Goal: Information Seeking & Learning: Learn about a topic

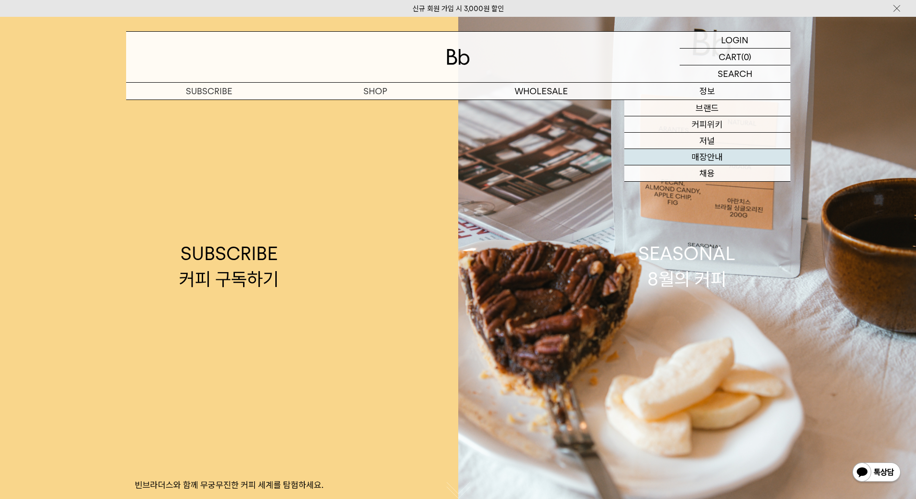
click at [696, 158] on link "매장안내" at bounding box center [707, 157] width 166 height 16
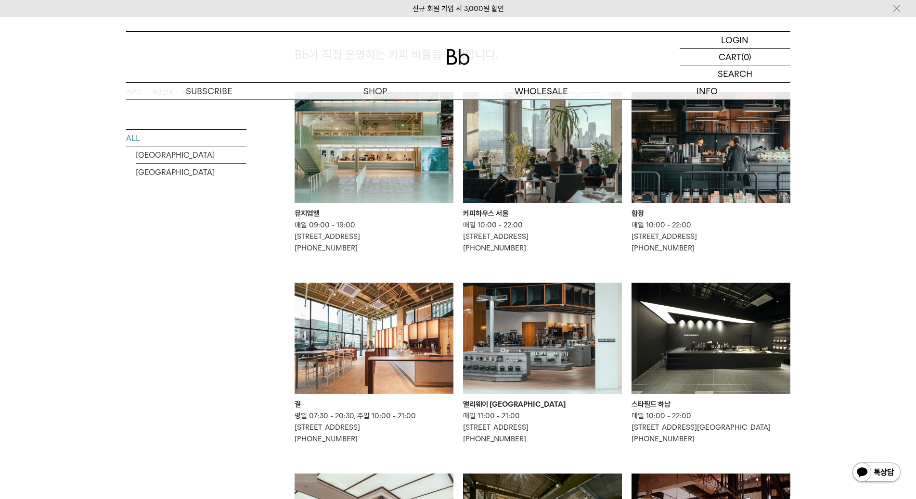
scroll to position [144, 0]
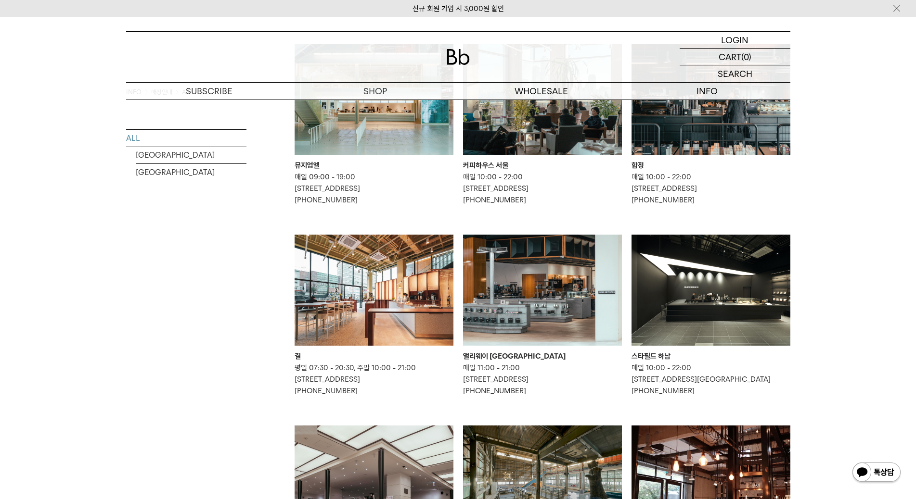
click at [338, 309] on img at bounding box center [373, 290] width 159 height 111
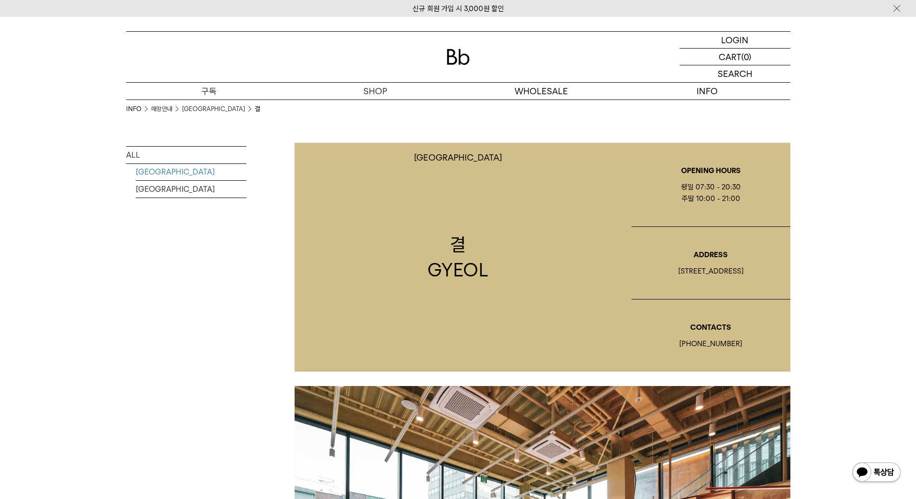
click at [210, 88] on p "구독" at bounding box center [209, 91] width 166 height 17
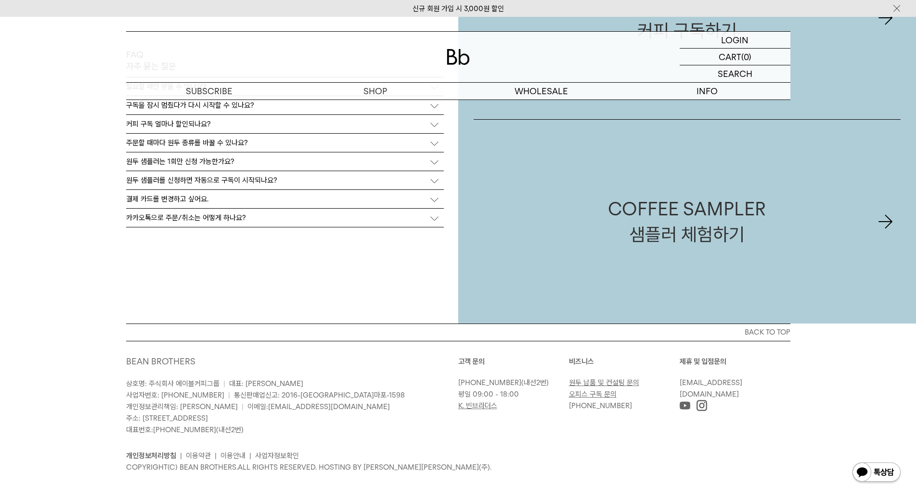
scroll to position [2371, 0]
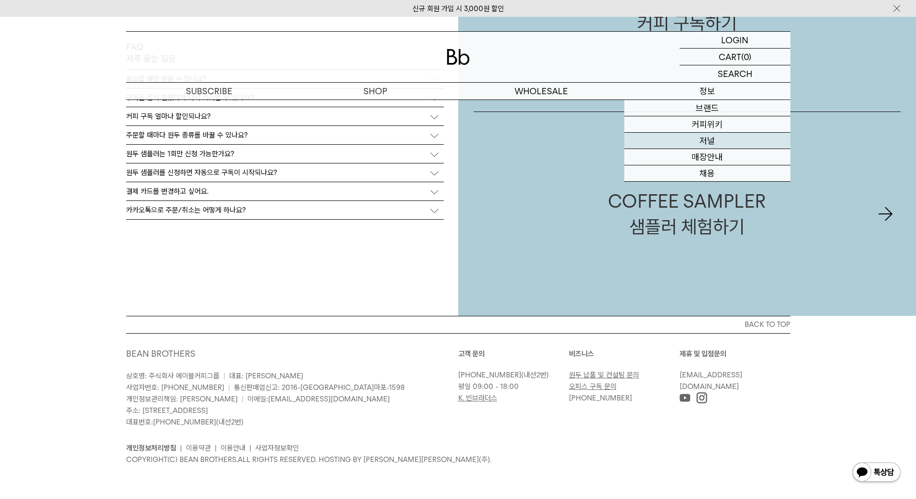
click at [709, 137] on link "저널" at bounding box center [707, 141] width 166 height 16
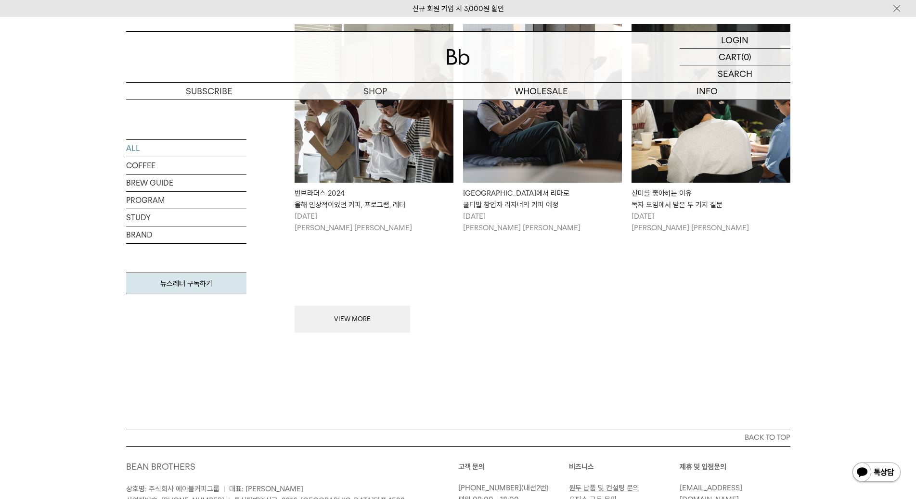
scroll to position [1155, 0]
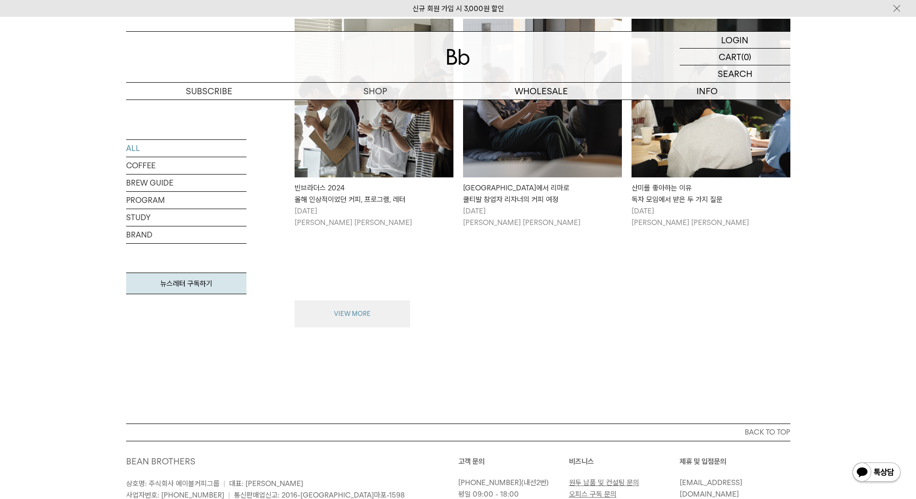
click at [354, 306] on button "VIEW MORE" at bounding box center [351, 314] width 115 height 27
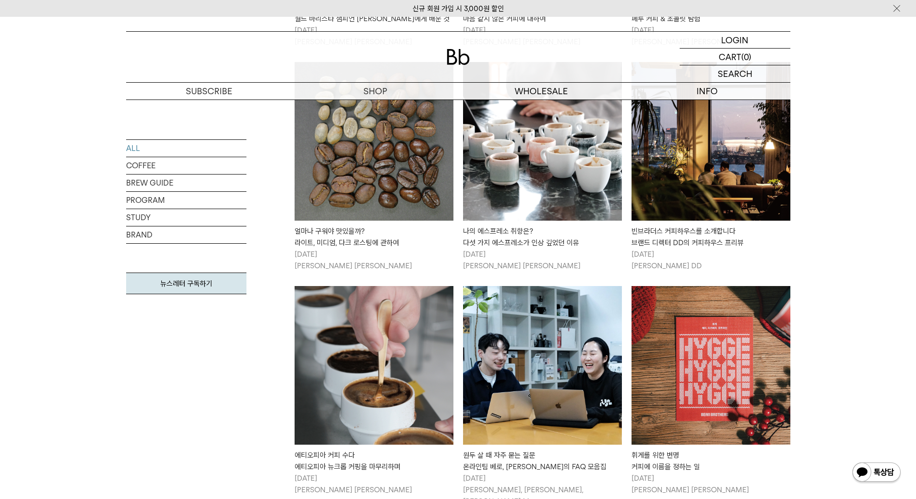
scroll to position [2165, 0]
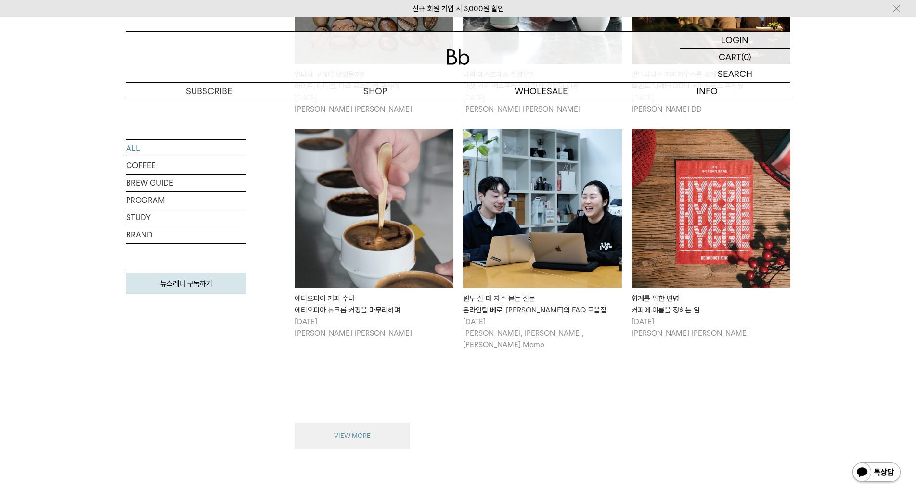
click at [371, 423] on button "VIEW MORE" at bounding box center [351, 436] width 115 height 27
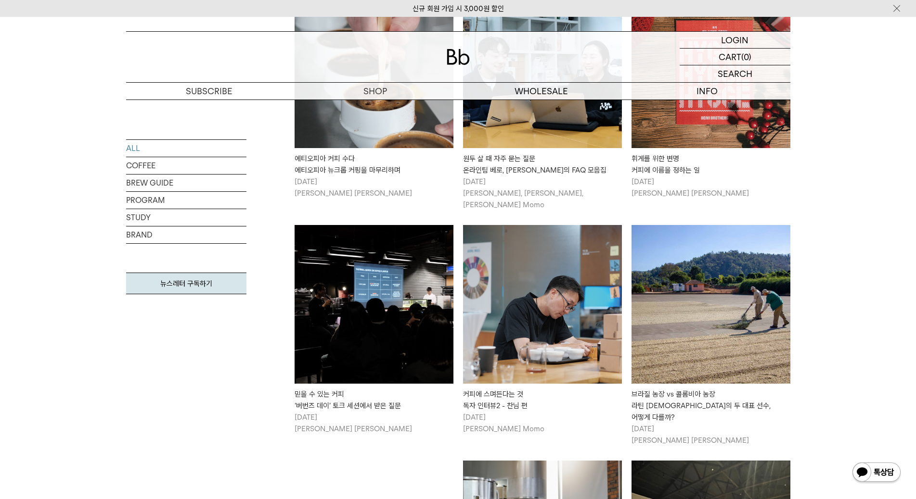
scroll to position [2309, 0]
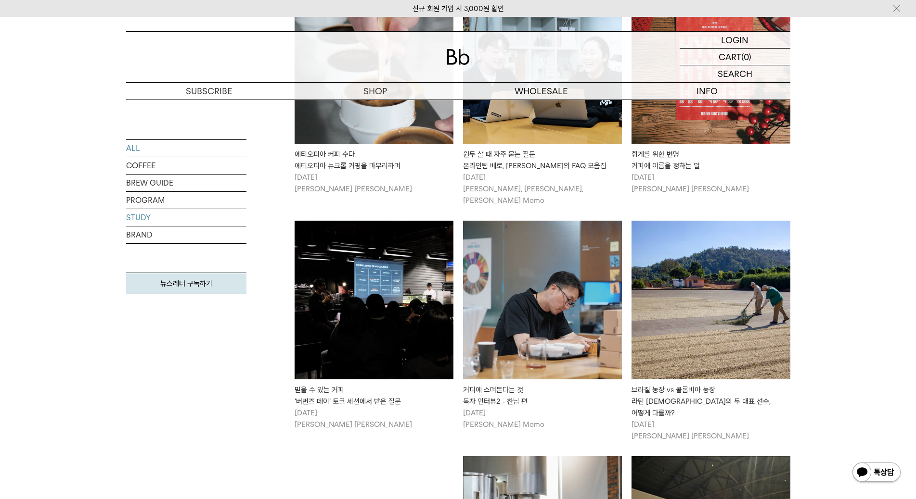
click at [138, 215] on link "STUDY" at bounding box center [186, 217] width 120 height 17
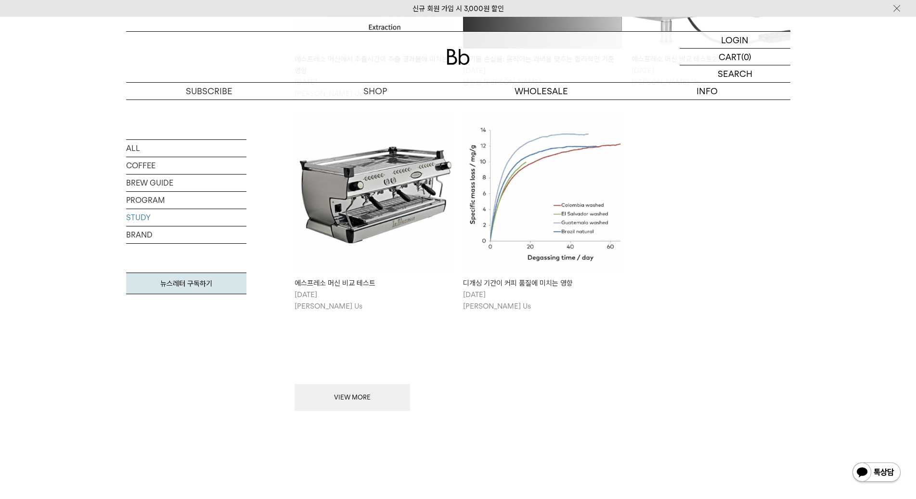
scroll to position [433, 0]
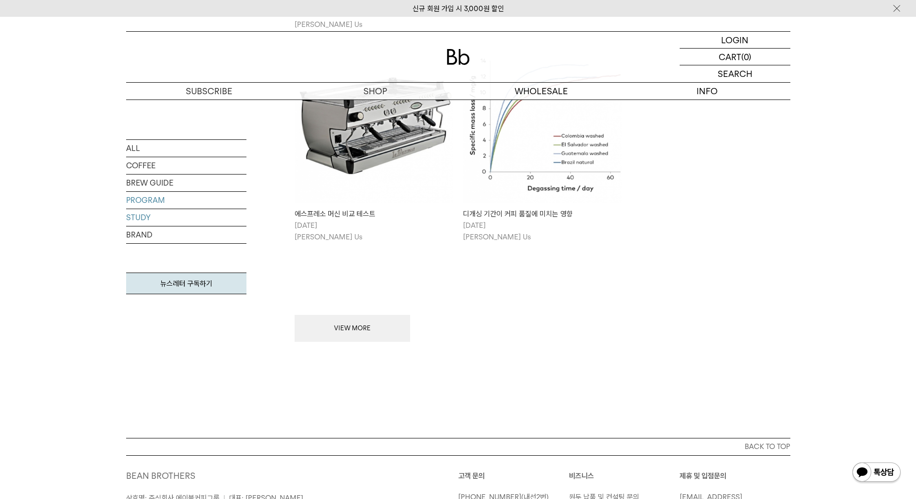
click at [142, 197] on link "PROGRAM" at bounding box center [186, 200] width 120 height 17
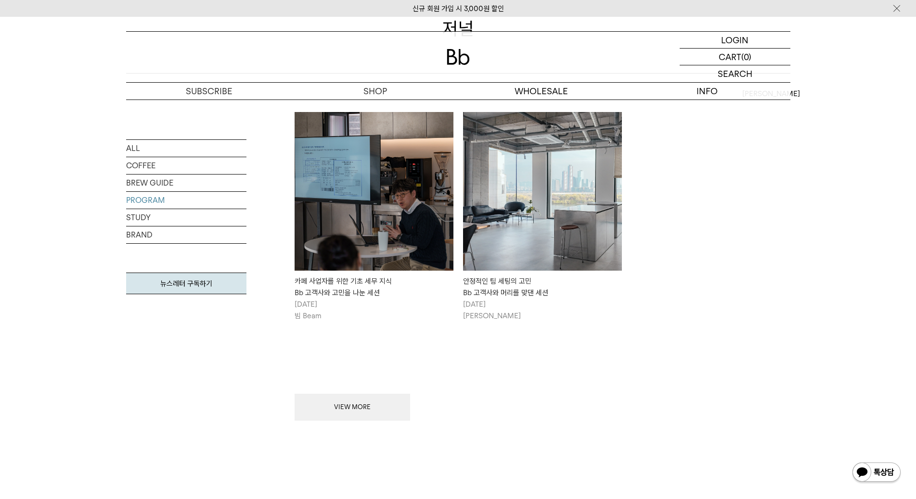
scroll to position [144, 0]
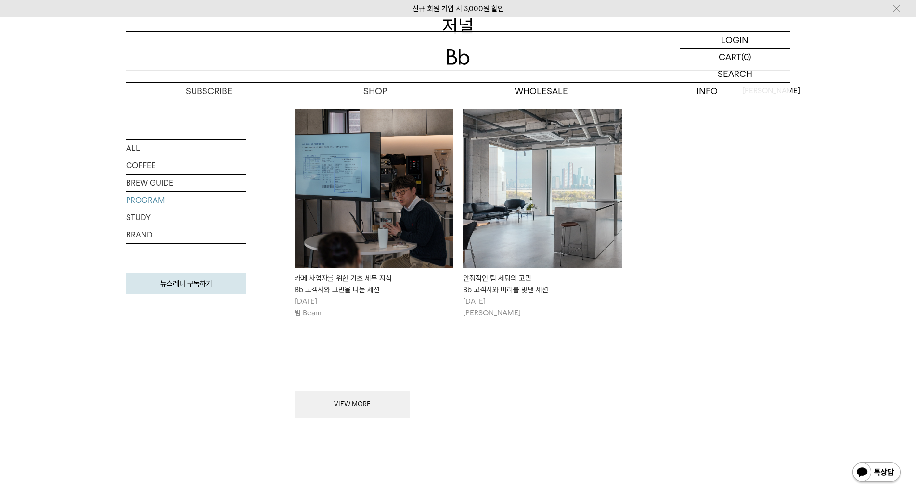
click at [372, 403] on button "VIEW MORE" at bounding box center [351, 404] width 115 height 27
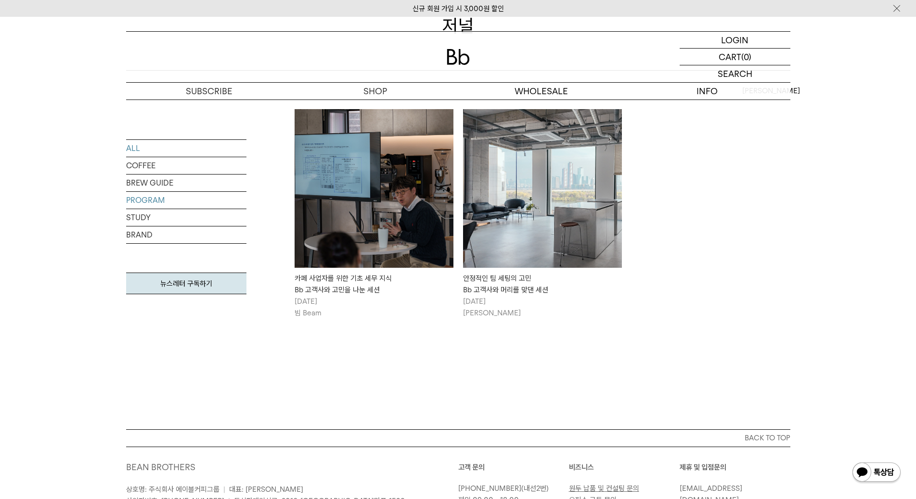
click at [139, 148] on link "ALL" at bounding box center [186, 148] width 120 height 17
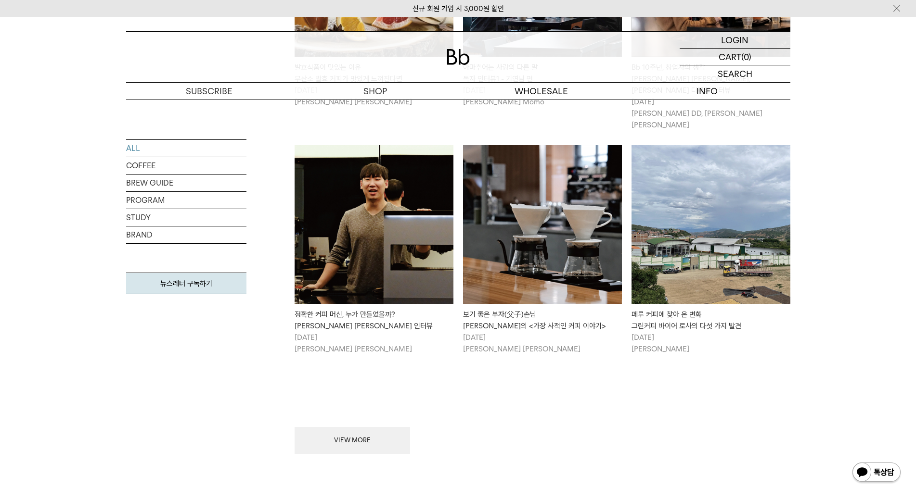
scroll to position [3368, 0]
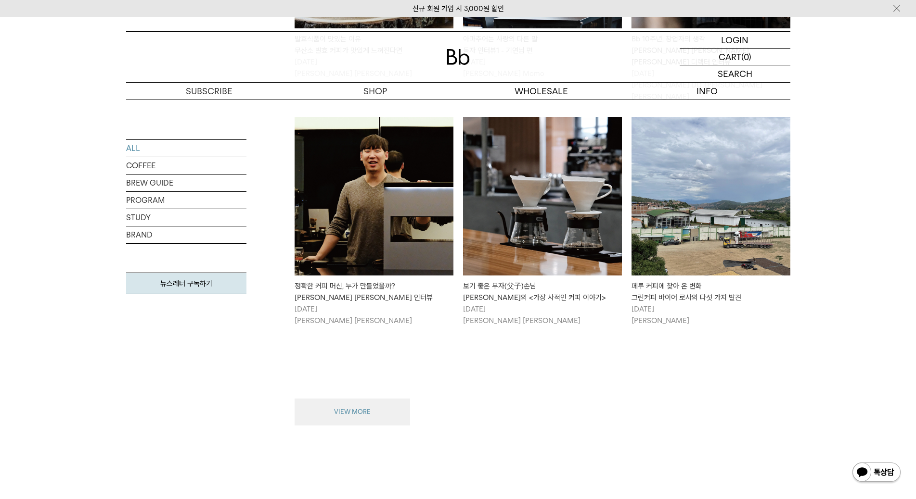
click at [358, 399] on button "VIEW MORE" at bounding box center [351, 412] width 115 height 27
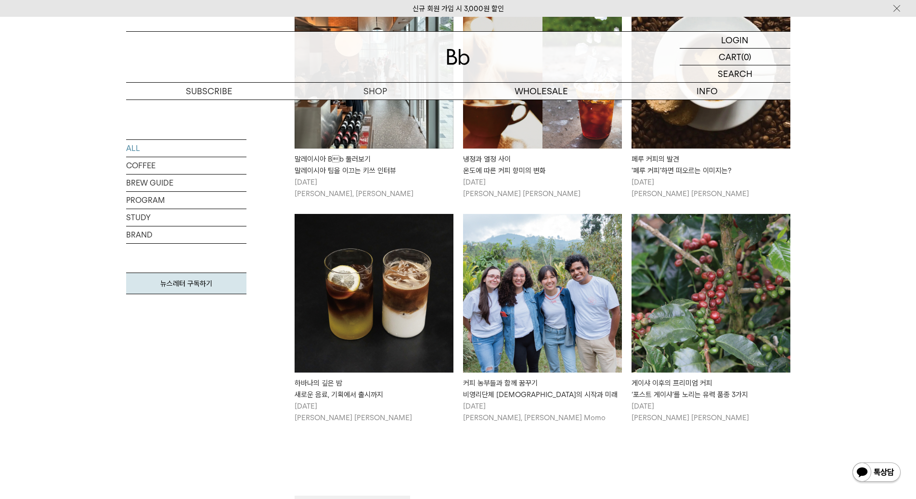
scroll to position [4234, 0]
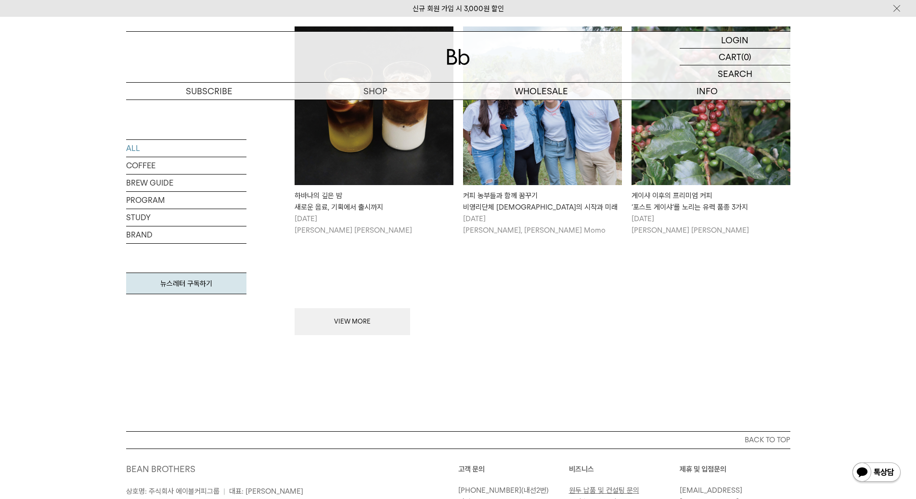
click at [362, 308] on button "VIEW MORE" at bounding box center [351, 321] width 115 height 27
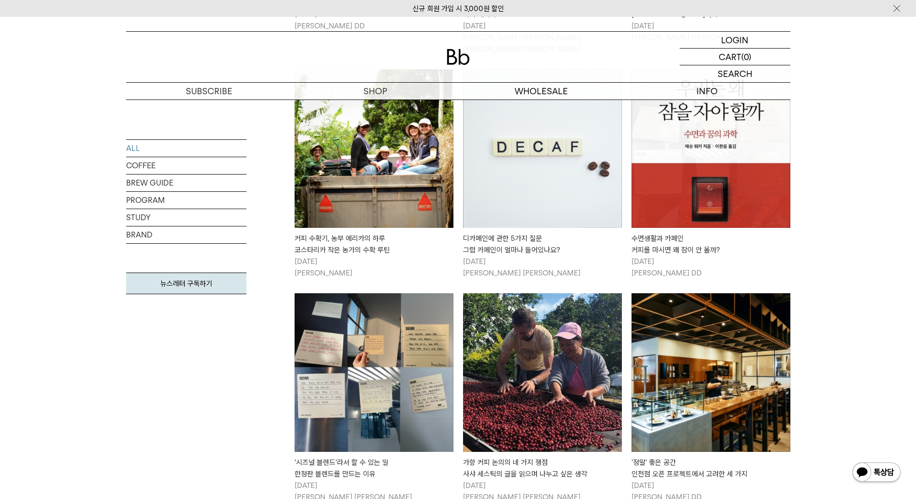
scroll to position [5540, 0]
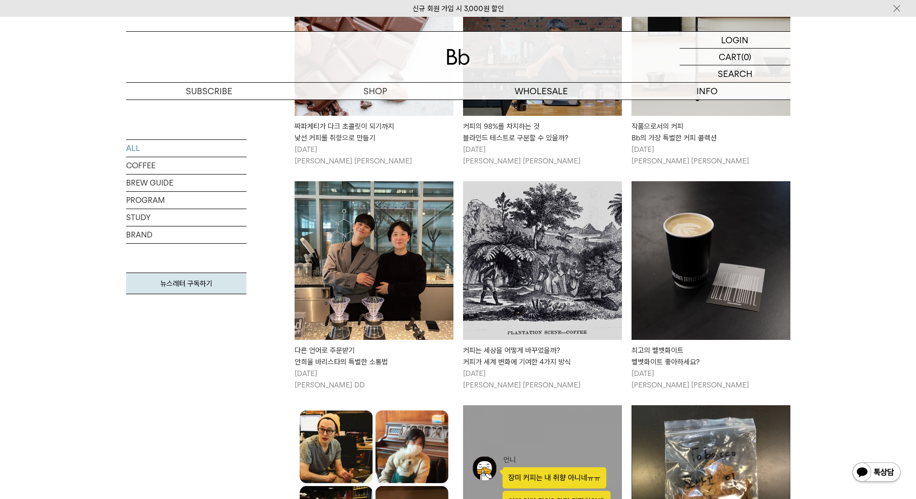
scroll to position [4866, 0]
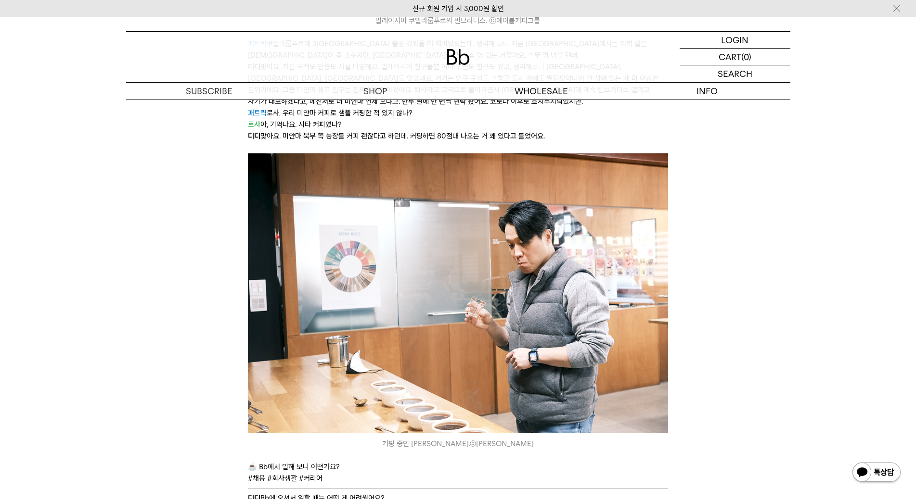
scroll to position [3608, 0]
